Goal: Task Accomplishment & Management: Use online tool/utility

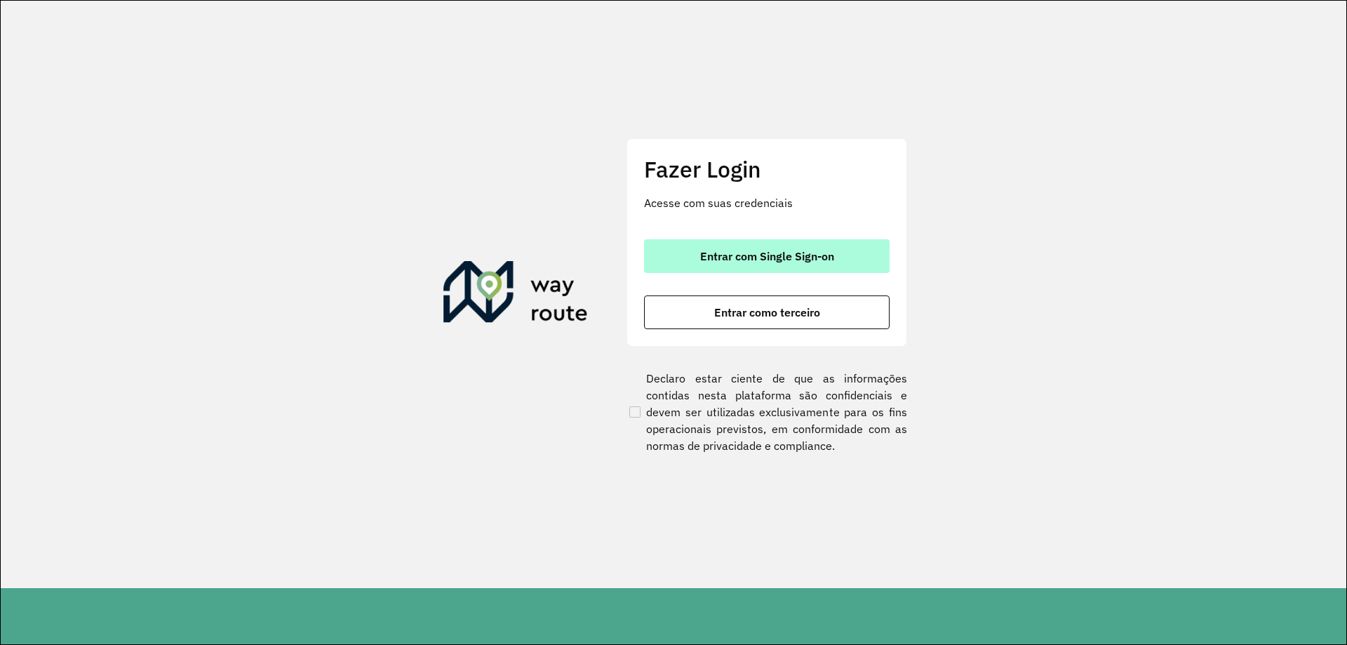
click at [724, 245] on button "Entrar com Single Sign-on" at bounding box center [767, 256] width 246 height 34
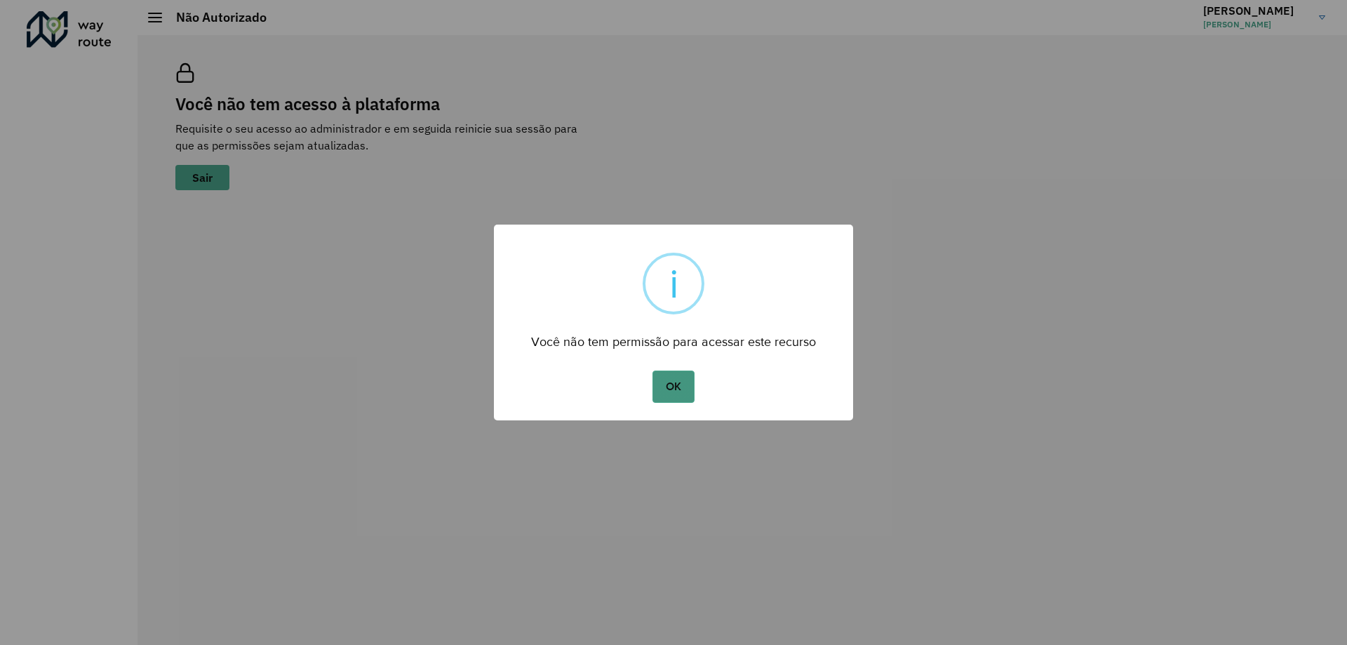
click at [662, 388] on button "OK" at bounding box center [672, 386] width 41 height 32
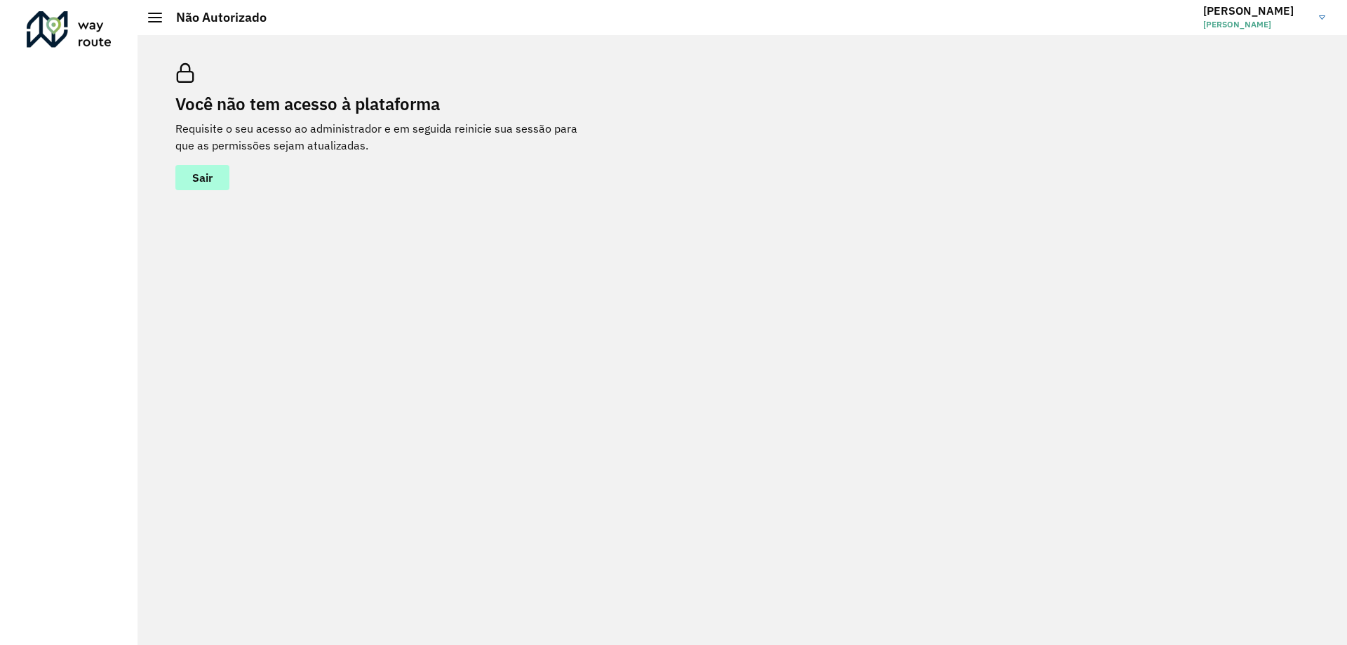
click at [200, 173] on span "Sair" at bounding box center [202, 177] width 20 height 11
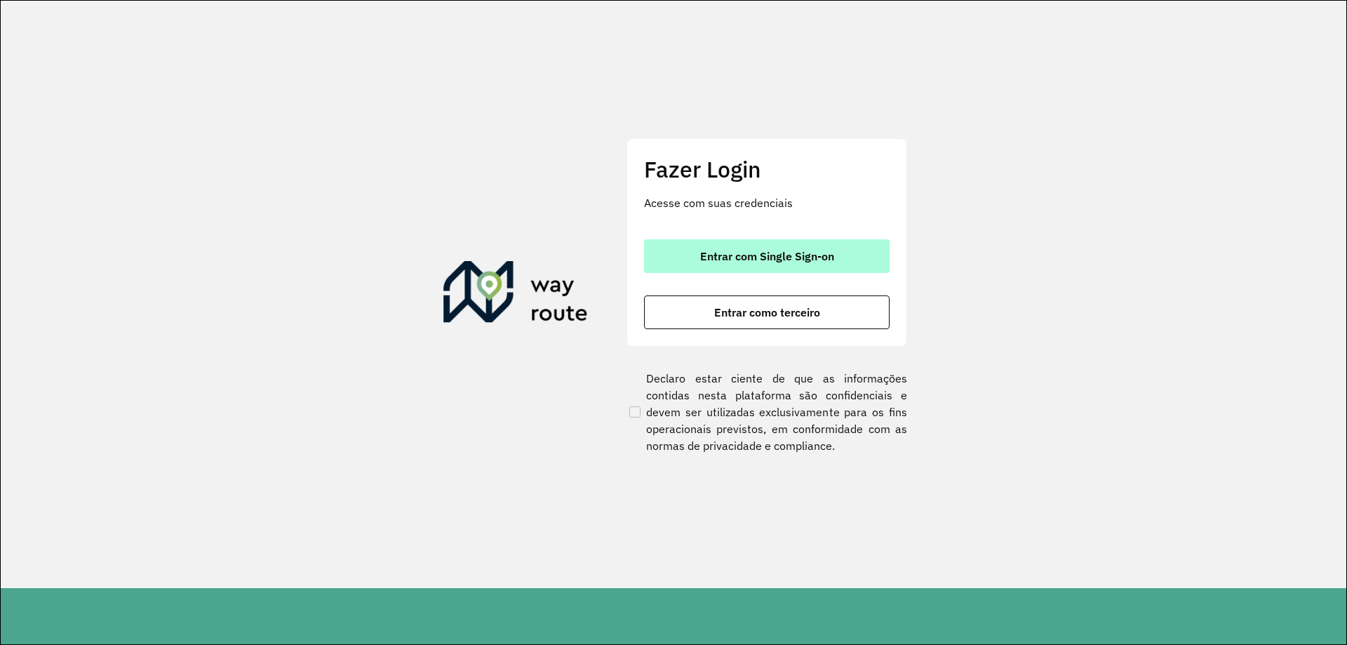
click at [767, 248] on button "Entrar com Single Sign-on" at bounding box center [767, 256] width 246 height 34
